Goal: Navigation & Orientation: Find specific page/section

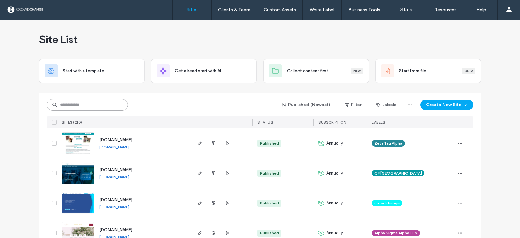
click at [63, 107] on input at bounding box center [87, 105] width 81 height 12
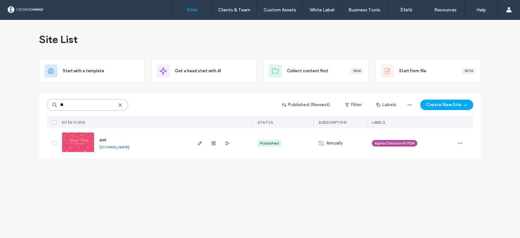
type input "**"
click at [79, 143] on img at bounding box center [78, 154] width 32 height 44
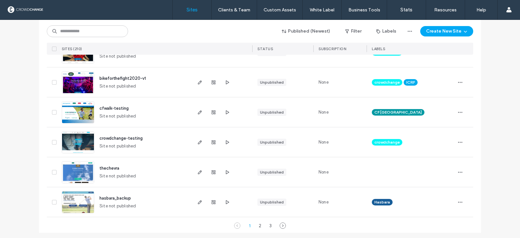
scroll to position [2158, 0]
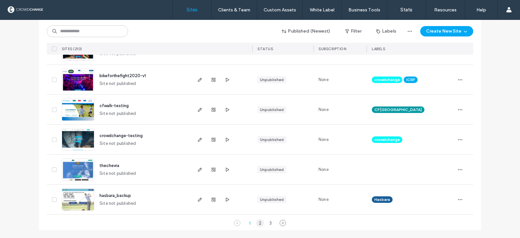
click at [257, 223] on div "2" at bounding box center [260, 223] width 8 height 8
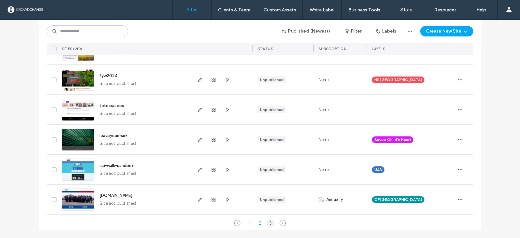
click at [268, 222] on div "3" at bounding box center [271, 223] width 8 height 8
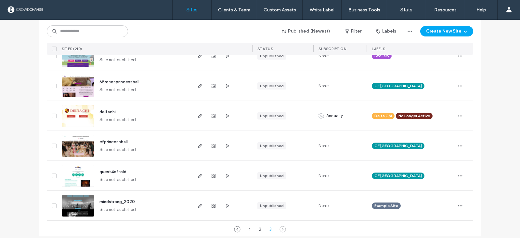
scroll to position [1709, 0]
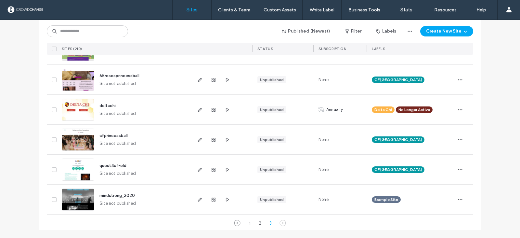
click at [192, 9] on label "Sites" at bounding box center [192, 10] width 11 height 6
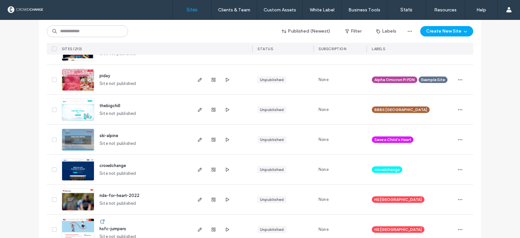
scroll to position [148, 0]
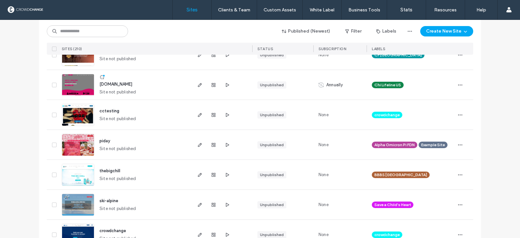
click at [78, 146] on img at bounding box center [78, 156] width 32 height 44
